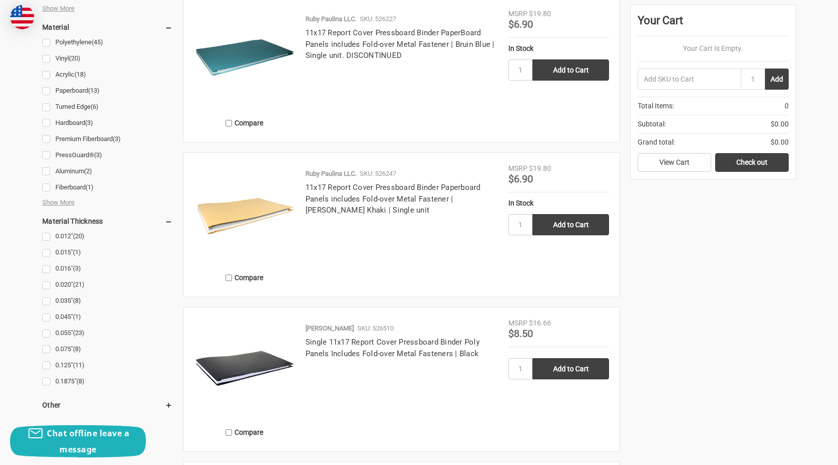
scroll to position [1057, 0]
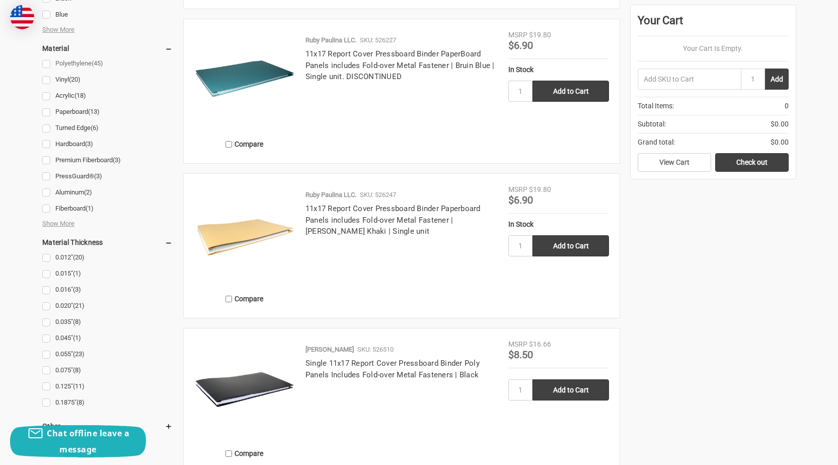
click at [45, 65] on link "Polyethylene (45)" at bounding box center [107, 64] width 130 height 14
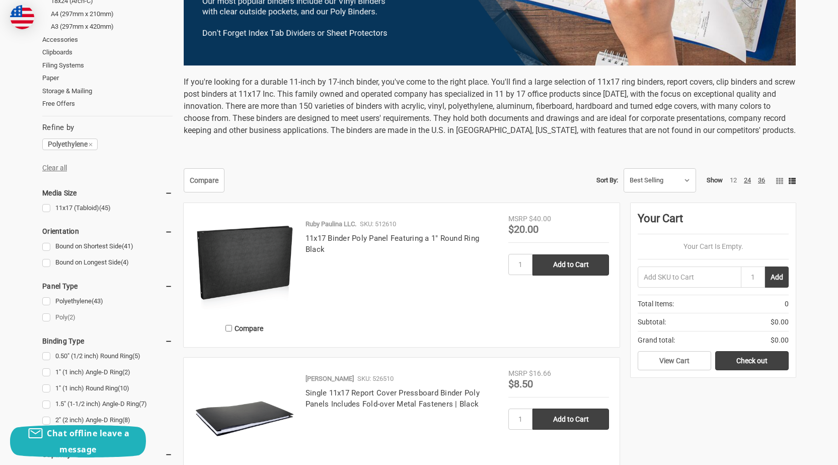
scroll to position [352, 0]
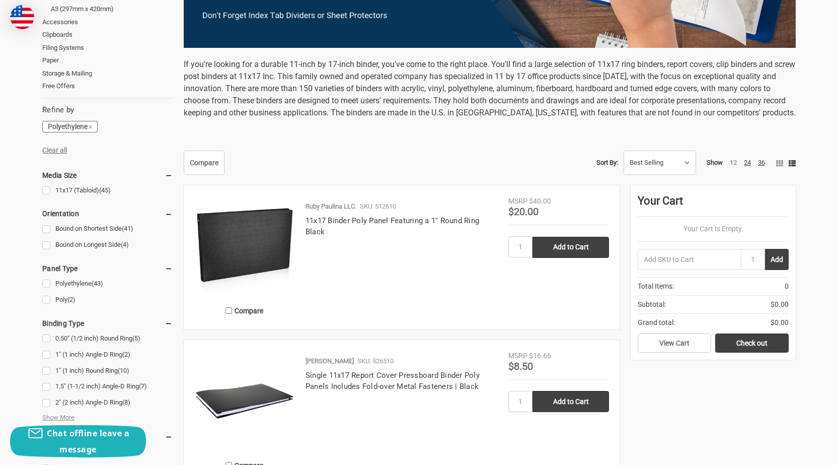
click at [93, 127] on icon at bounding box center [91, 127] width 6 height 6
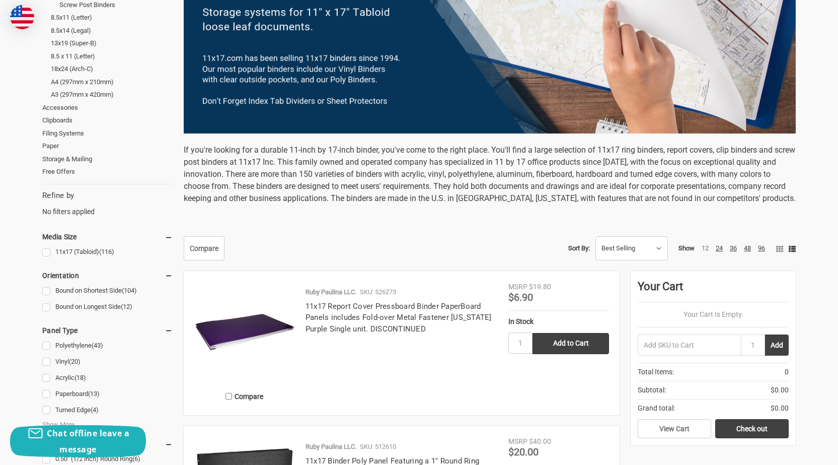
scroll to position [302, 0]
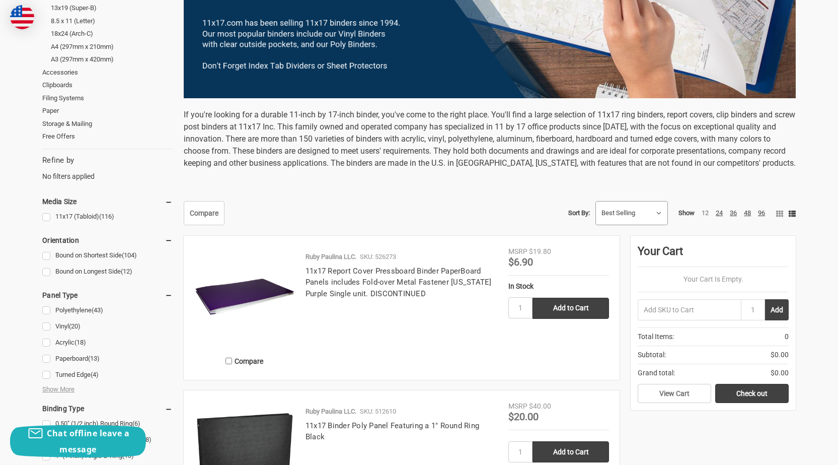
click at [657, 214] on select "Featured Items Newest Items Best Selling A to Z Z to A By Review Price: Ascendi…" at bounding box center [631, 212] width 71 height 23
select select "pricedesc"
click at [596, 201] on select "Featured Items Newest Items Best Selling A to Z Z to A By Review Price: Ascendi…" at bounding box center [631, 212] width 71 height 23
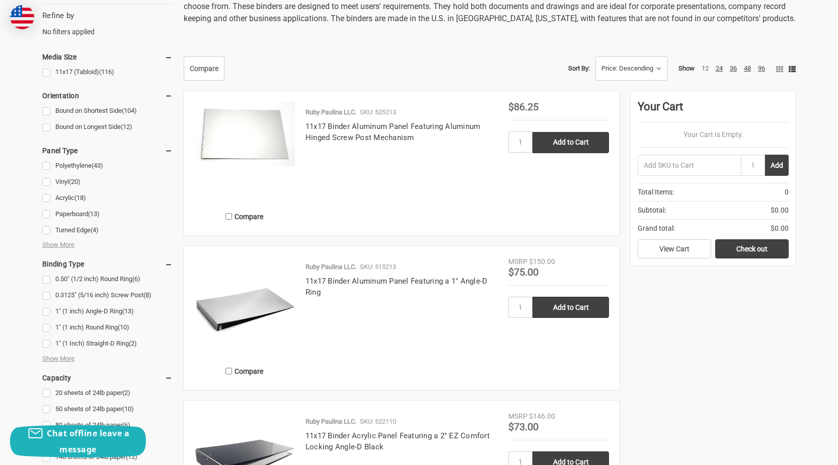
scroll to position [453, 0]
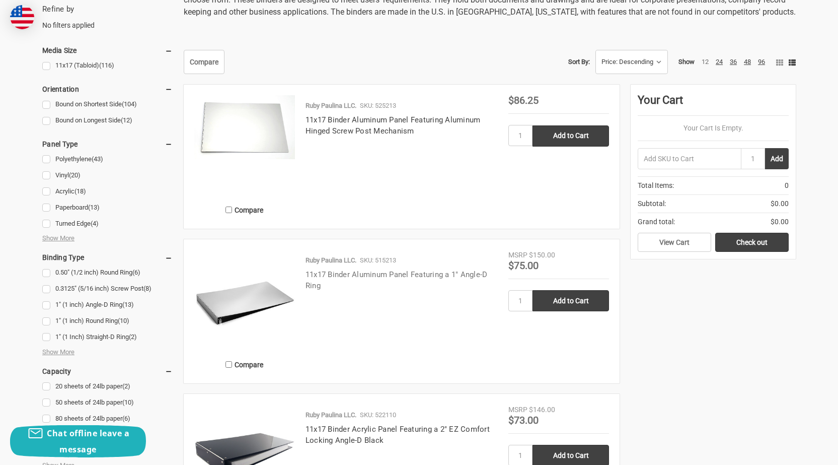
click at [402, 273] on link "11x17 Binder Aluminum Panel Featuring a 1" Angle-D Ring" at bounding box center [396, 280] width 182 height 21
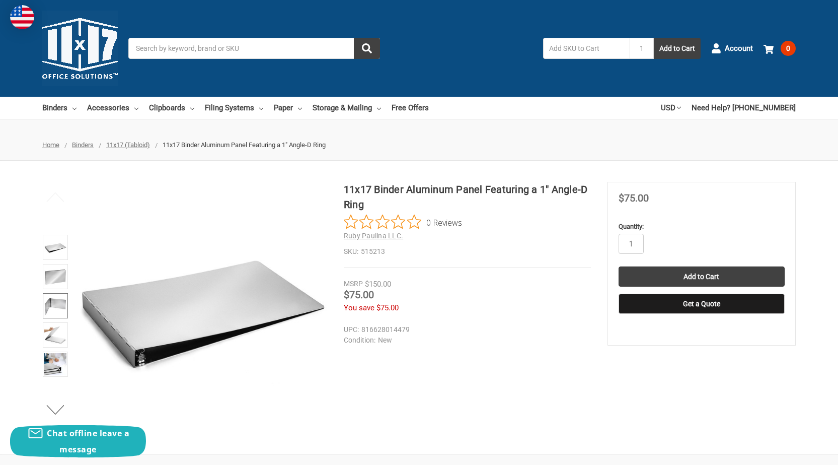
click at [51, 312] on img at bounding box center [55, 305] width 22 height 22
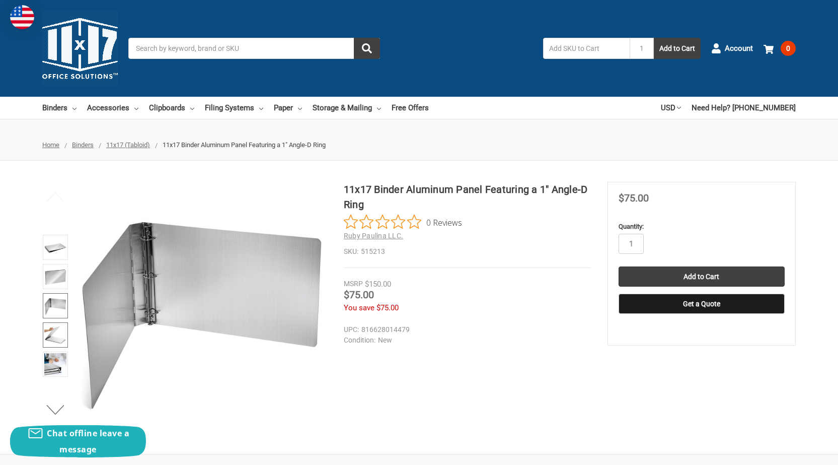
click at [50, 336] on img at bounding box center [55, 335] width 22 height 22
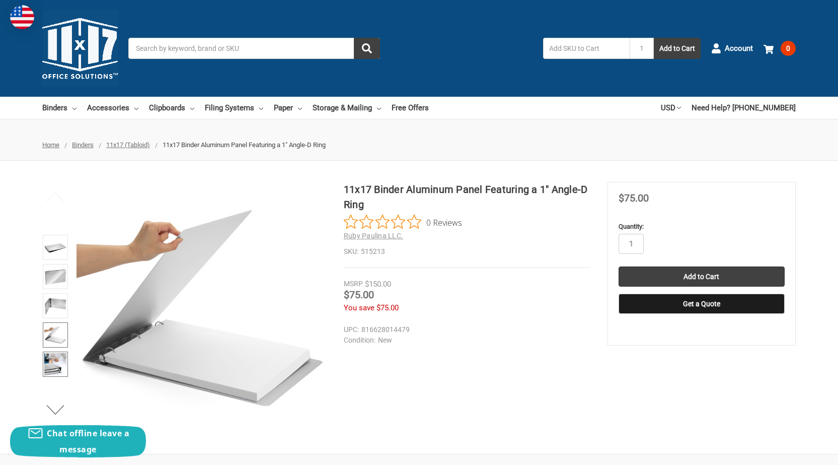
click at [52, 359] on img at bounding box center [55, 364] width 22 height 22
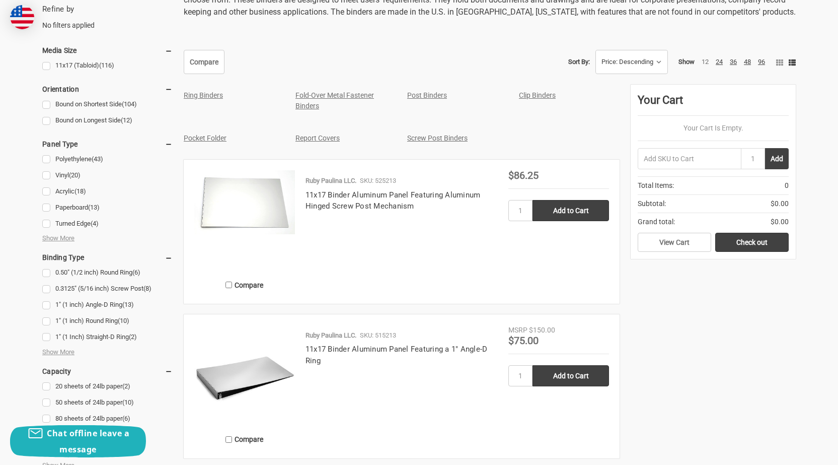
click at [243, 200] on img at bounding box center [244, 202] width 101 height 64
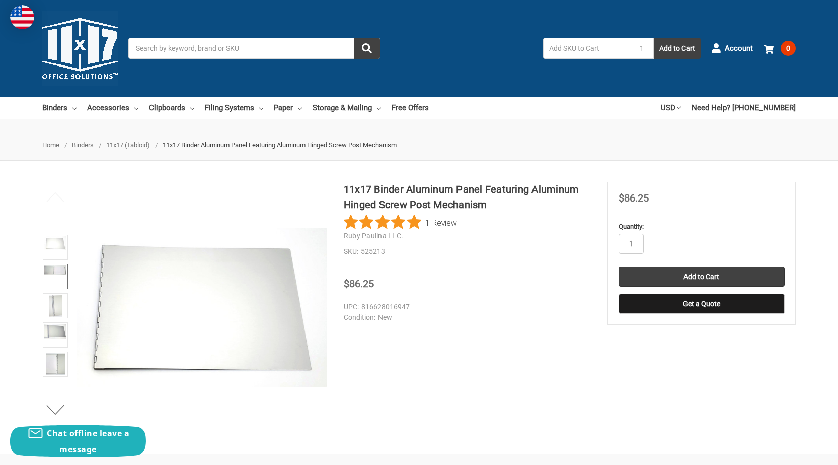
click at [54, 265] on img at bounding box center [55, 269] width 22 height 9
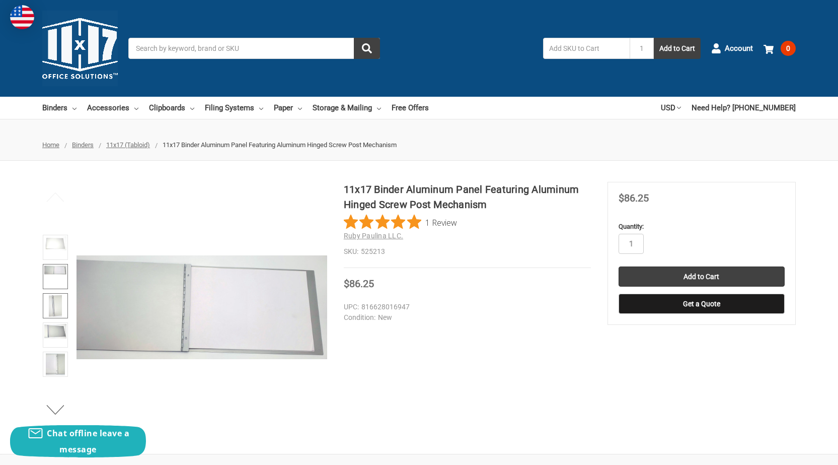
click at [54, 298] on img at bounding box center [55, 305] width 13 height 22
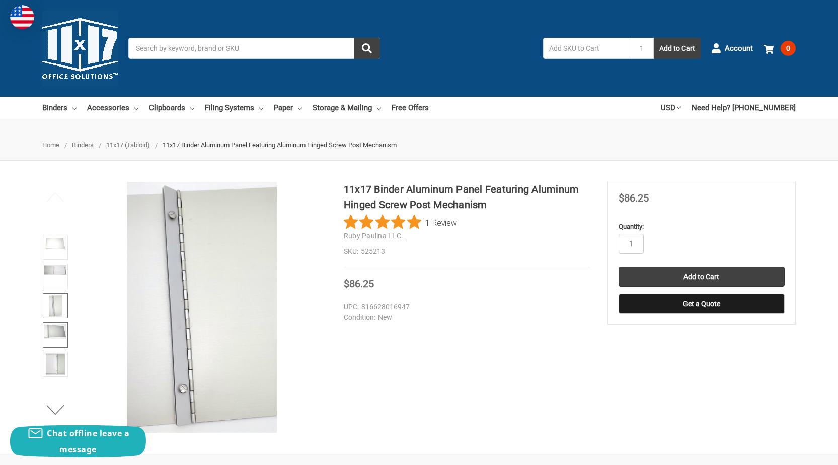
click at [65, 334] on img at bounding box center [55, 331] width 22 height 15
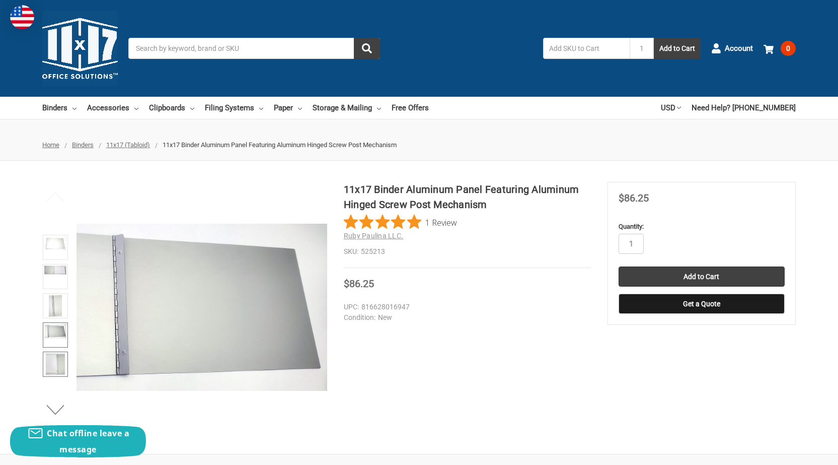
click at [56, 356] on img at bounding box center [55, 364] width 19 height 22
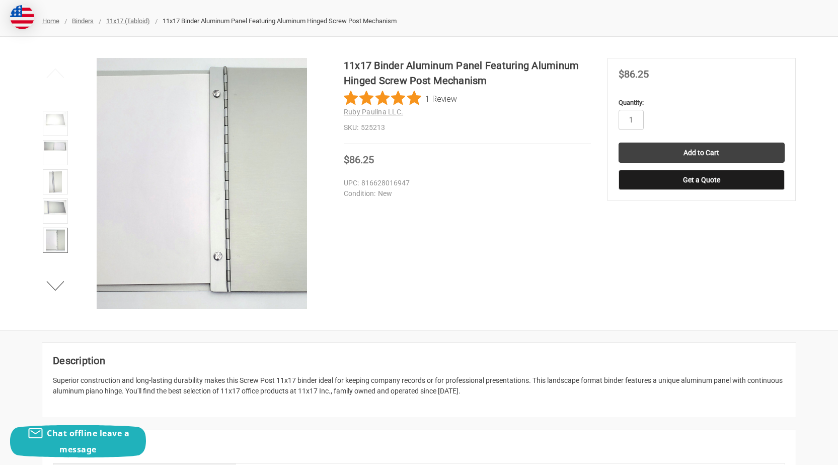
scroll to position [50, 0]
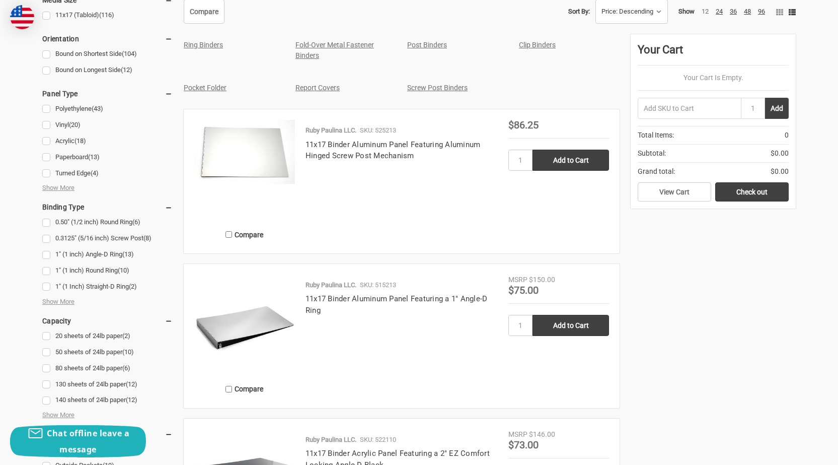
scroll to position [554, 0]
